Goal: Task Accomplishment & Management: Complete application form

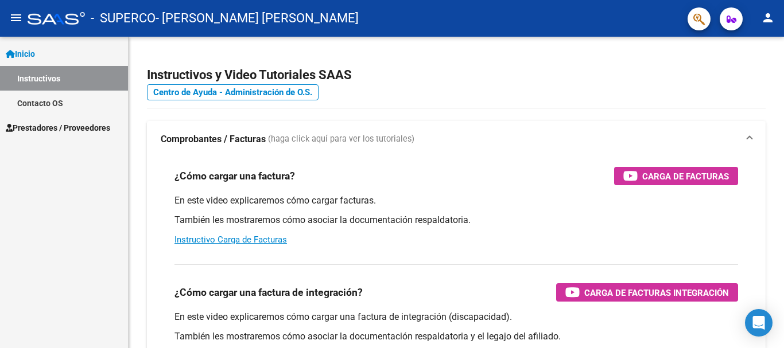
click at [86, 83] on link "Instructivos" at bounding box center [64, 78] width 128 height 25
click at [68, 122] on span "Prestadores / Proveedores" at bounding box center [58, 128] width 104 height 13
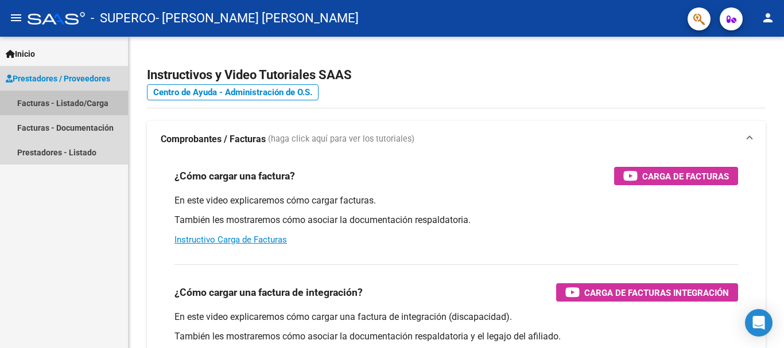
click at [84, 107] on link "Facturas - Listado/Carga" at bounding box center [64, 103] width 128 height 25
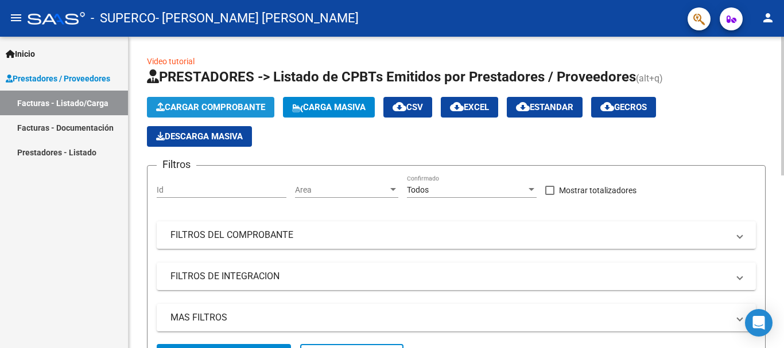
click at [222, 106] on span "Cargar Comprobante" at bounding box center [210, 107] width 109 height 10
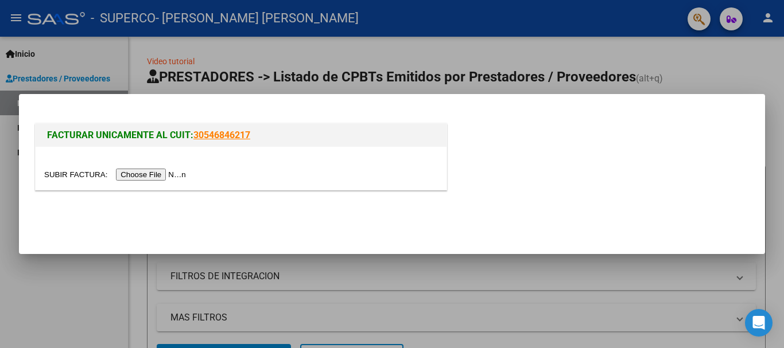
click at [165, 183] on div at bounding box center [241, 168] width 411 height 43
click at [169, 175] on input "file" at bounding box center [116, 175] width 145 height 12
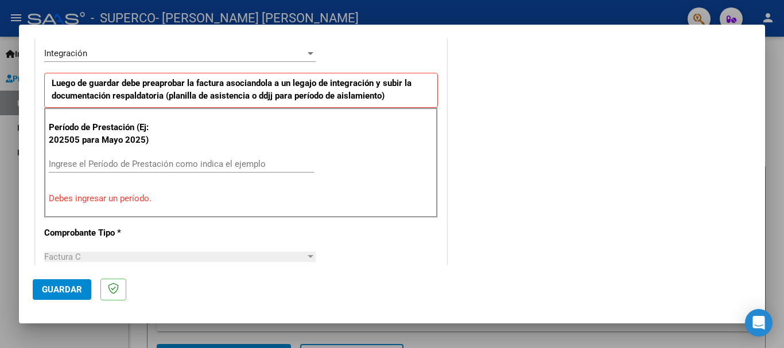
scroll to position [287, 0]
click at [93, 157] on div "Ingrese el Período de Prestación como indica el ejemplo" at bounding box center [181, 162] width 265 height 17
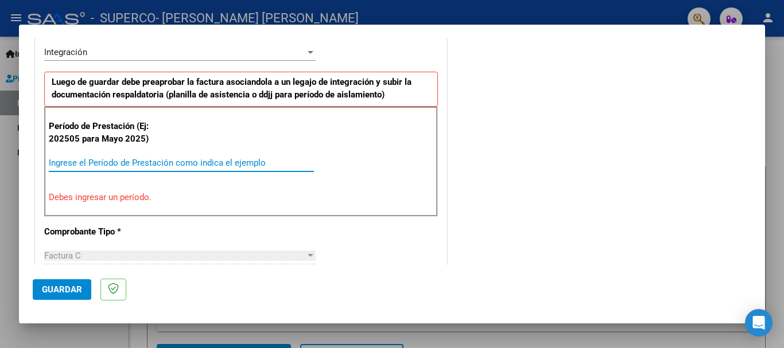
click at [87, 163] on input "Ingrese el Período de Prestación como indica el ejemplo" at bounding box center [181, 163] width 265 height 10
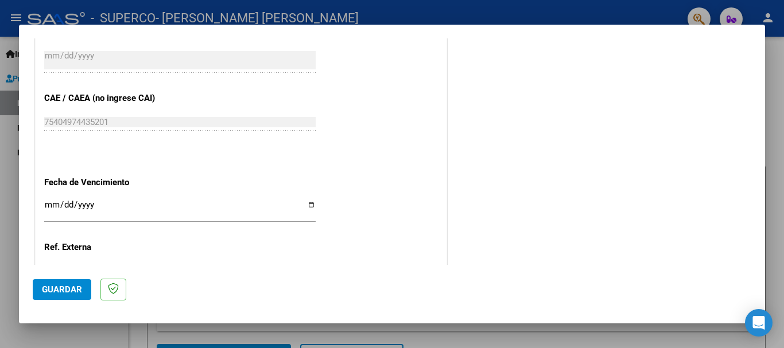
scroll to position [689, 0]
type input "202509"
click at [306, 209] on input "Ingresar la fecha" at bounding box center [180, 209] width 272 height 18
click at [307, 197] on div "Ingresar la fecha" at bounding box center [180, 209] width 272 height 25
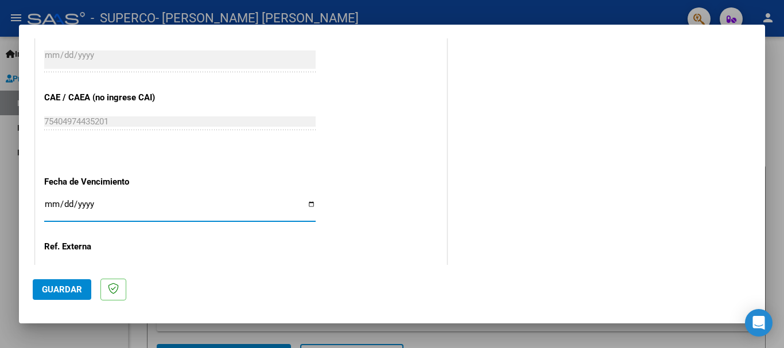
click at [307, 204] on input "Ingresar la fecha" at bounding box center [180, 209] width 272 height 18
type input "[DATE]"
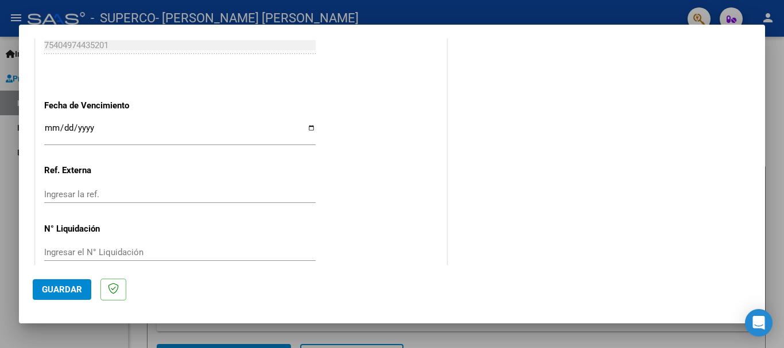
scroll to position [784, 0]
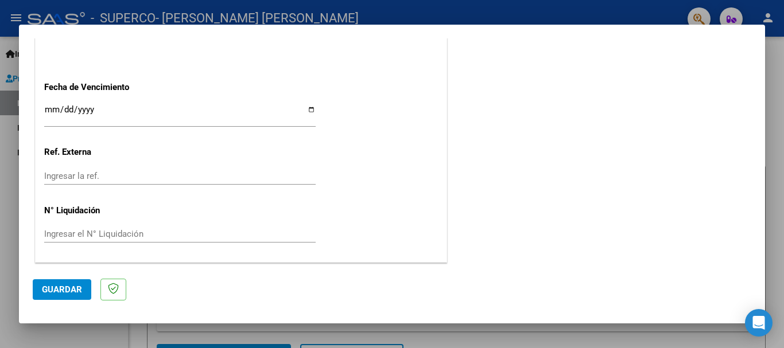
click at [52, 308] on mat-dialog-actions "Guardar" at bounding box center [392, 287] width 719 height 45
click at [59, 292] on span "Guardar" at bounding box center [62, 290] width 40 height 10
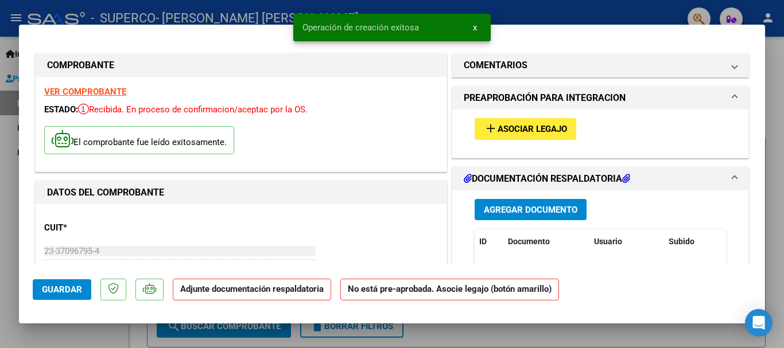
click at [547, 213] on span "Agregar Documento" at bounding box center [531, 210] width 94 height 10
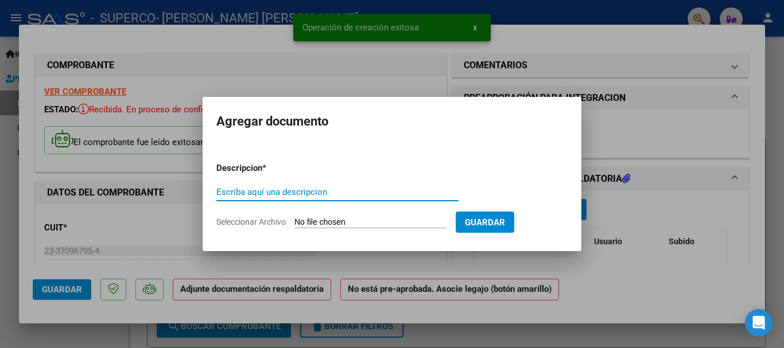
click at [367, 222] on input "Seleccionar Archivo" at bounding box center [370, 223] width 152 height 11
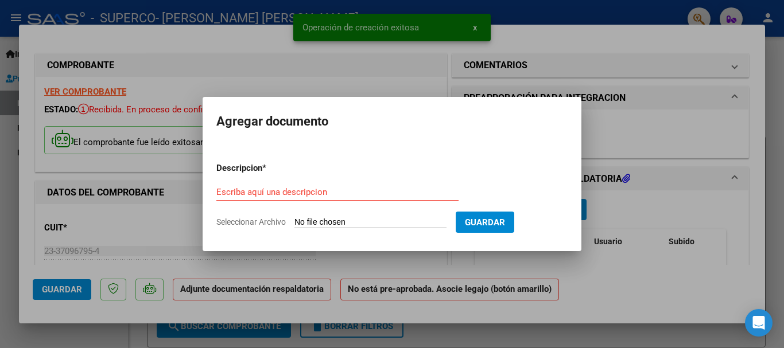
type input "C:\fakepath\Asistencia [PERSON_NAME][DATE] PSI.pdf"
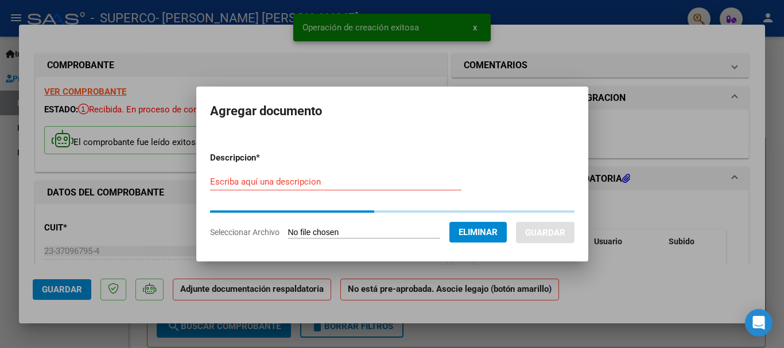
click at [297, 180] on form "Descripcion * Escriba aquí una descripcion Seleccionar Archivo Eliminar Guardar" at bounding box center [392, 195] width 365 height 104
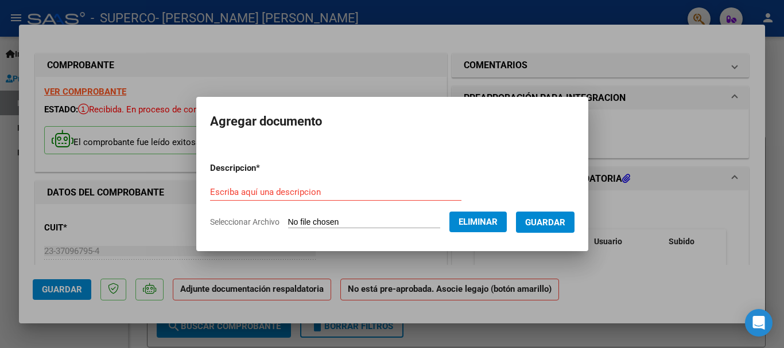
drag, startPoint x: 592, startPoint y: 228, endPoint x: 577, endPoint y: 221, distance: 16.2
click at [579, 221] on mat-dialog-content "Descripcion * Escriba aquí una descripcion Seleccionar Archivo Eliminar Guardar" at bounding box center [392, 190] width 392 height 93
click at [575, 221] on button "Guardar" at bounding box center [545, 222] width 59 height 21
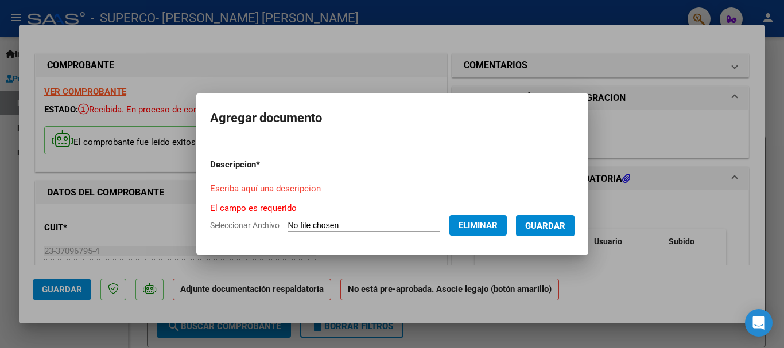
click at [575, 221] on button "Guardar" at bounding box center [545, 225] width 59 height 21
click at [348, 191] on input "Escriba aquí una descripcion" at bounding box center [335, 189] width 251 height 10
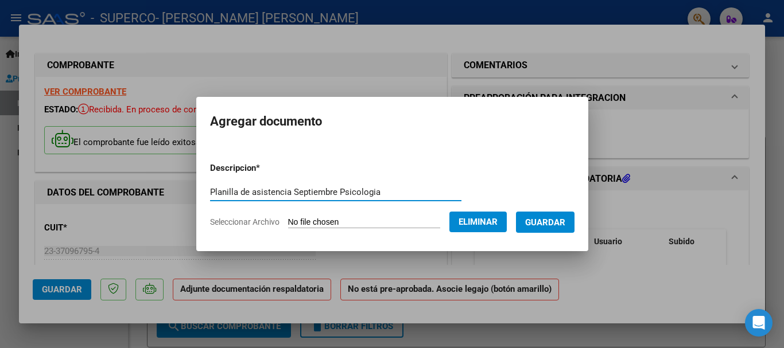
type input "Planilla de asistencia Septiembre Psicologia"
click at [548, 224] on span "Guardar" at bounding box center [545, 223] width 40 height 10
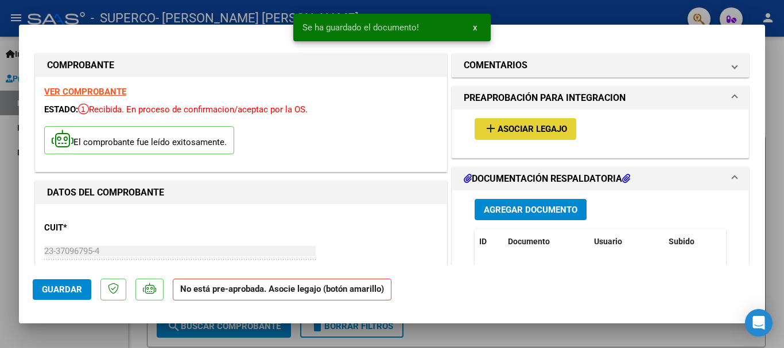
click at [498, 119] on button "add Asociar Legajo" at bounding box center [526, 128] width 102 height 21
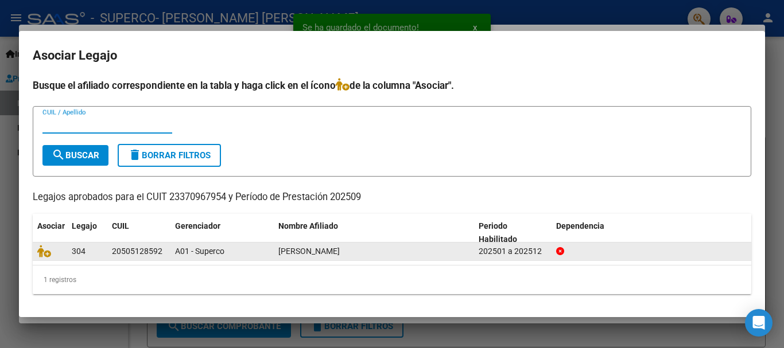
click at [52, 253] on span at bounding box center [45, 251] width 17 height 9
